Goal: Task Accomplishment & Management: Manage account settings

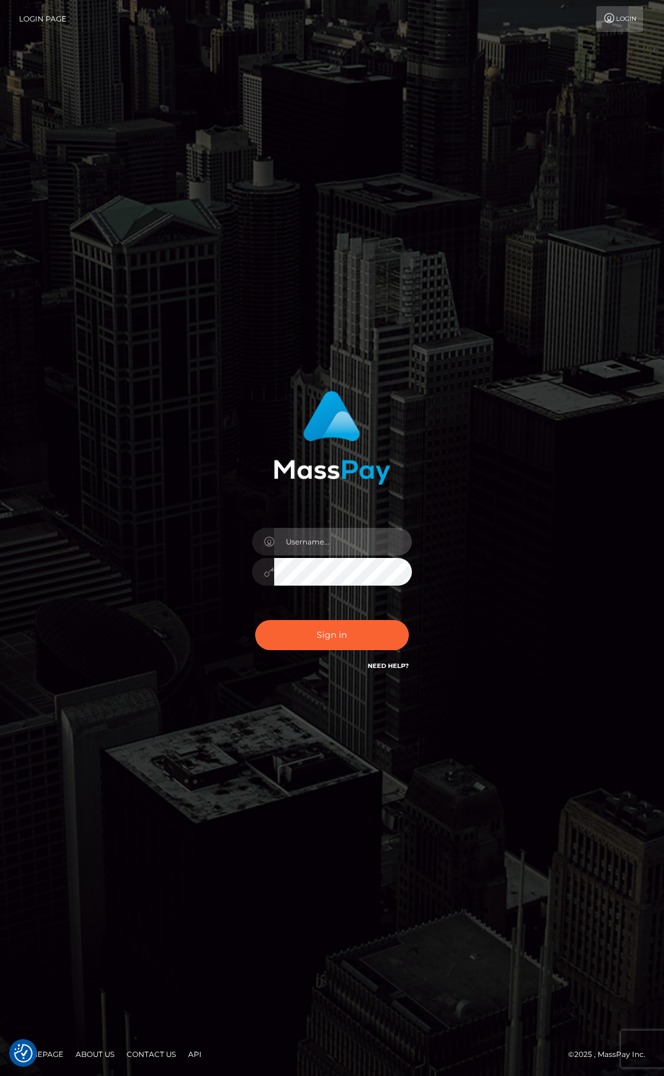
click at [326, 538] on input "text" at bounding box center [343, 542] width 138 height 28
click at [0, 1075] on com-1password-button at bounding box center [0, 1076] width 0 height 0
type input "dawson.throne"
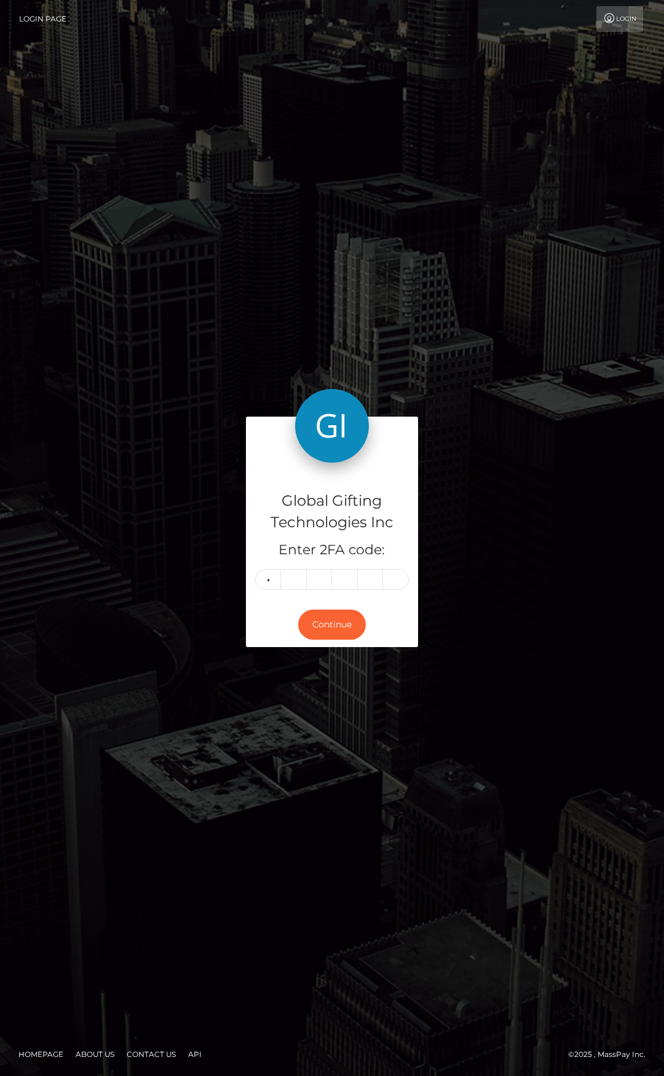
type input "9"
type input "7"
type input "8"
type input "9"
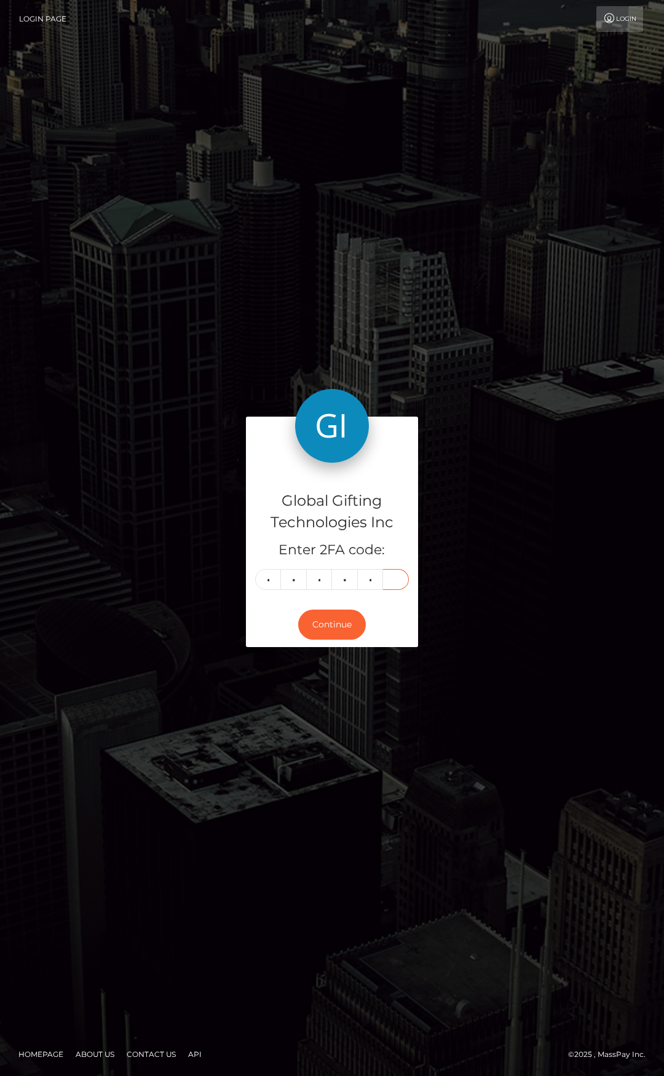
type input "0"
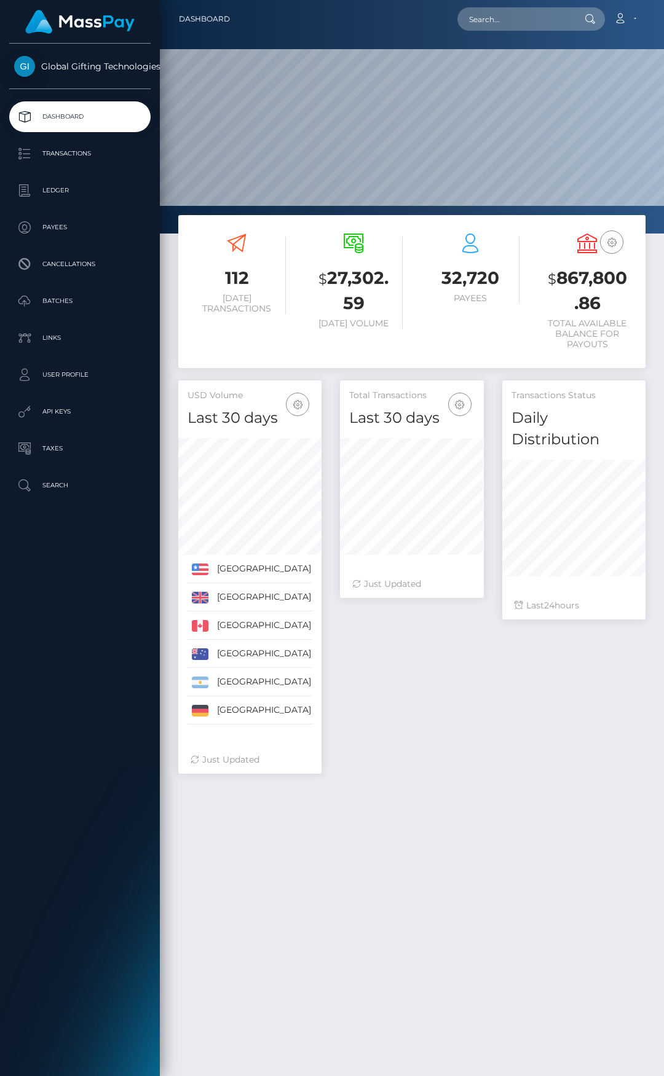
scroll to position [239, 144]
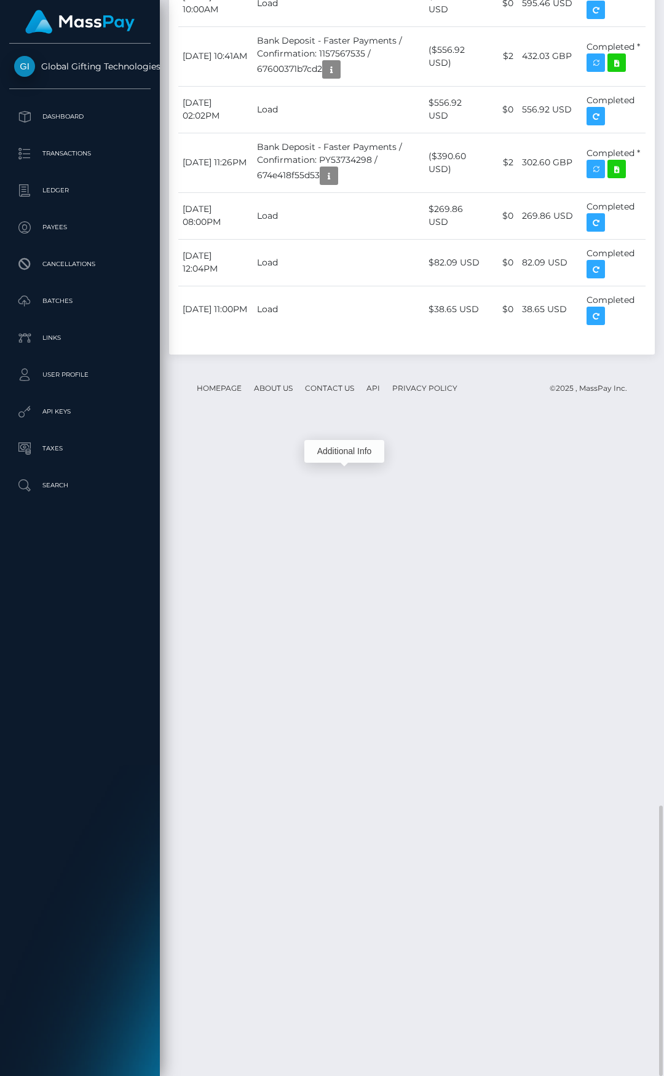
scroll to position [147, 144]
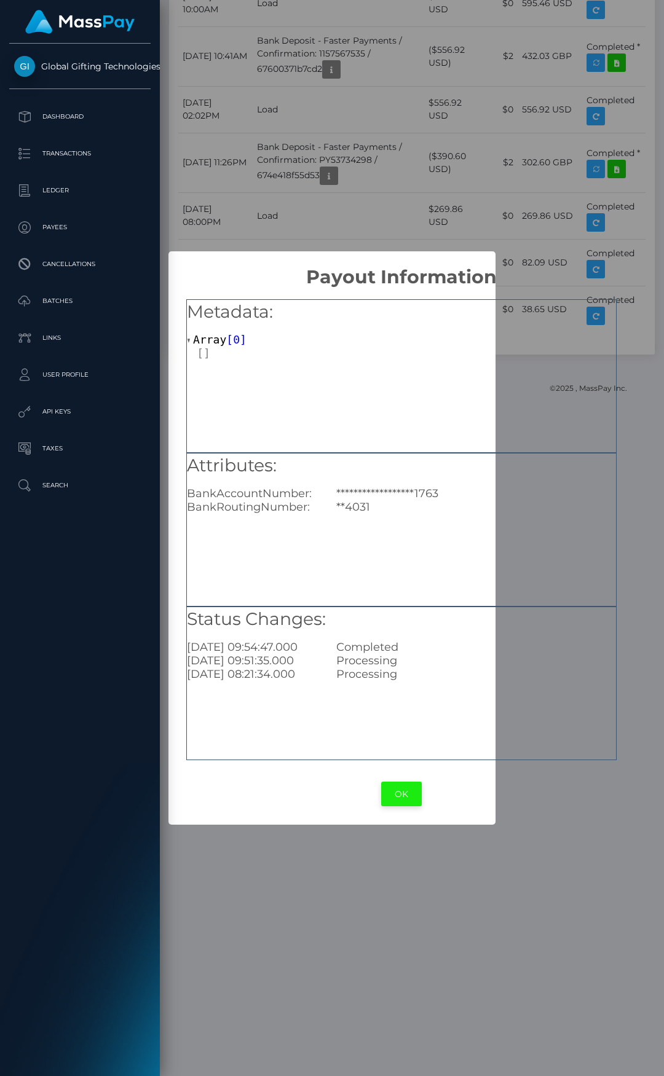
click at [408, 790] on button "OK" at bounding box center [401, 794] width 41 height 25
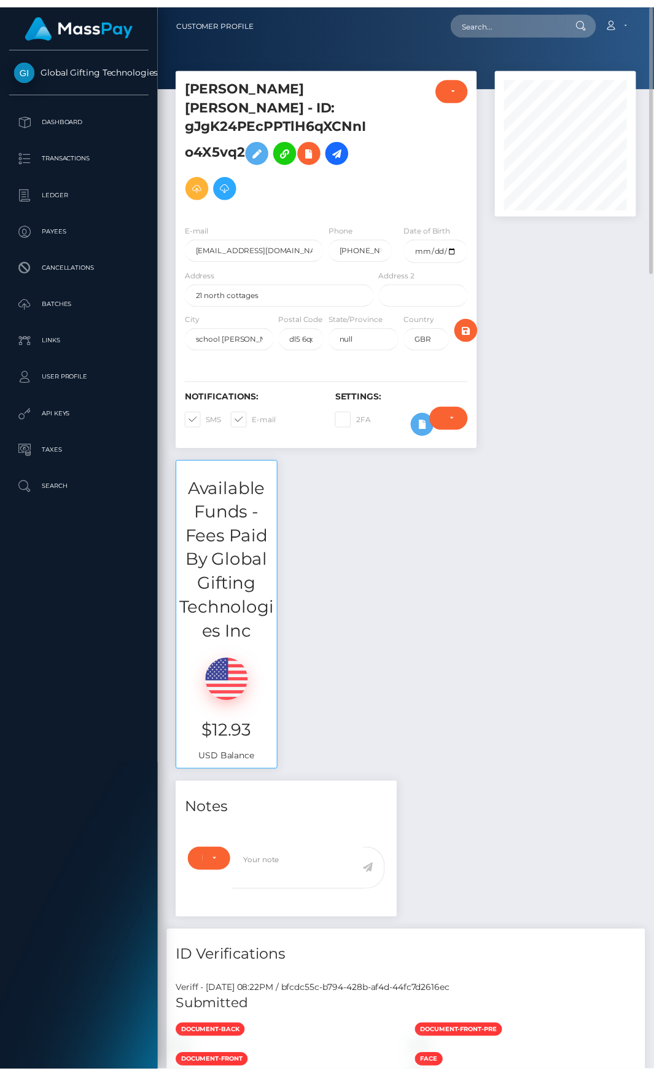
scroll to position [614270, 614277]
